Goal: Check status

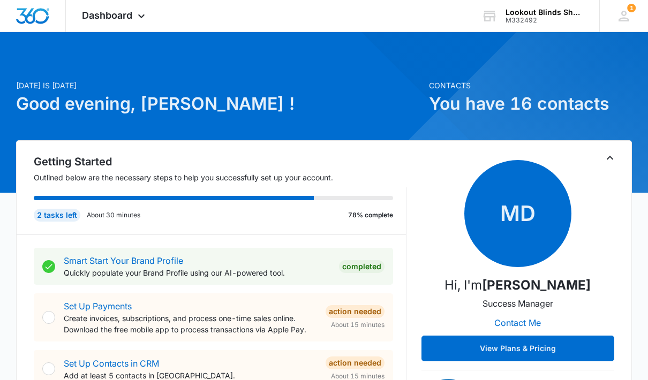
click at [142, 19] on icon at bounding box center [141, 16] width 13 height 13
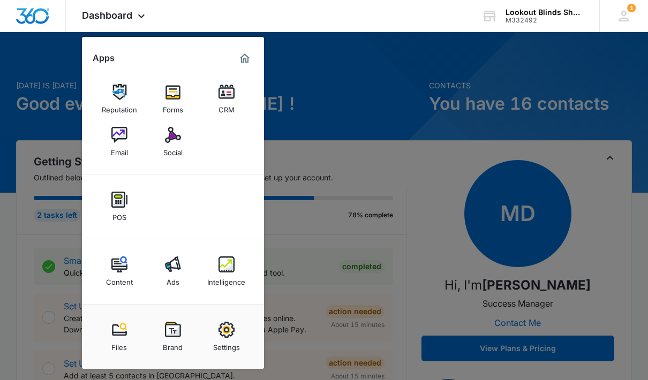
click at [233, 259] on img at bounding box center [226, 264] width 16 height 16
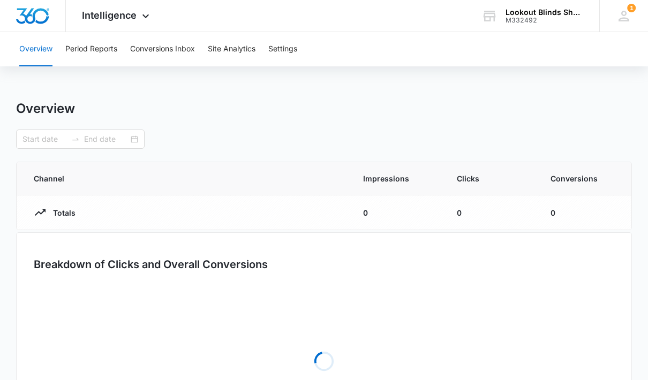
type input "[DATE]"
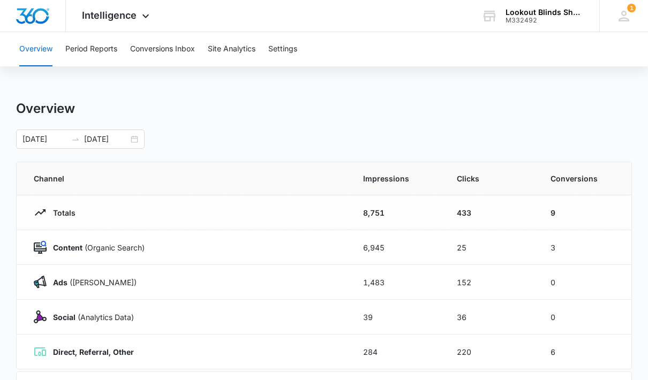
click at [180, 58] on button "Conversions Inbox" at bounding box center [162, 49] width 65 height 34
